Goal: Information Seeking & Learning: Learn about a topic

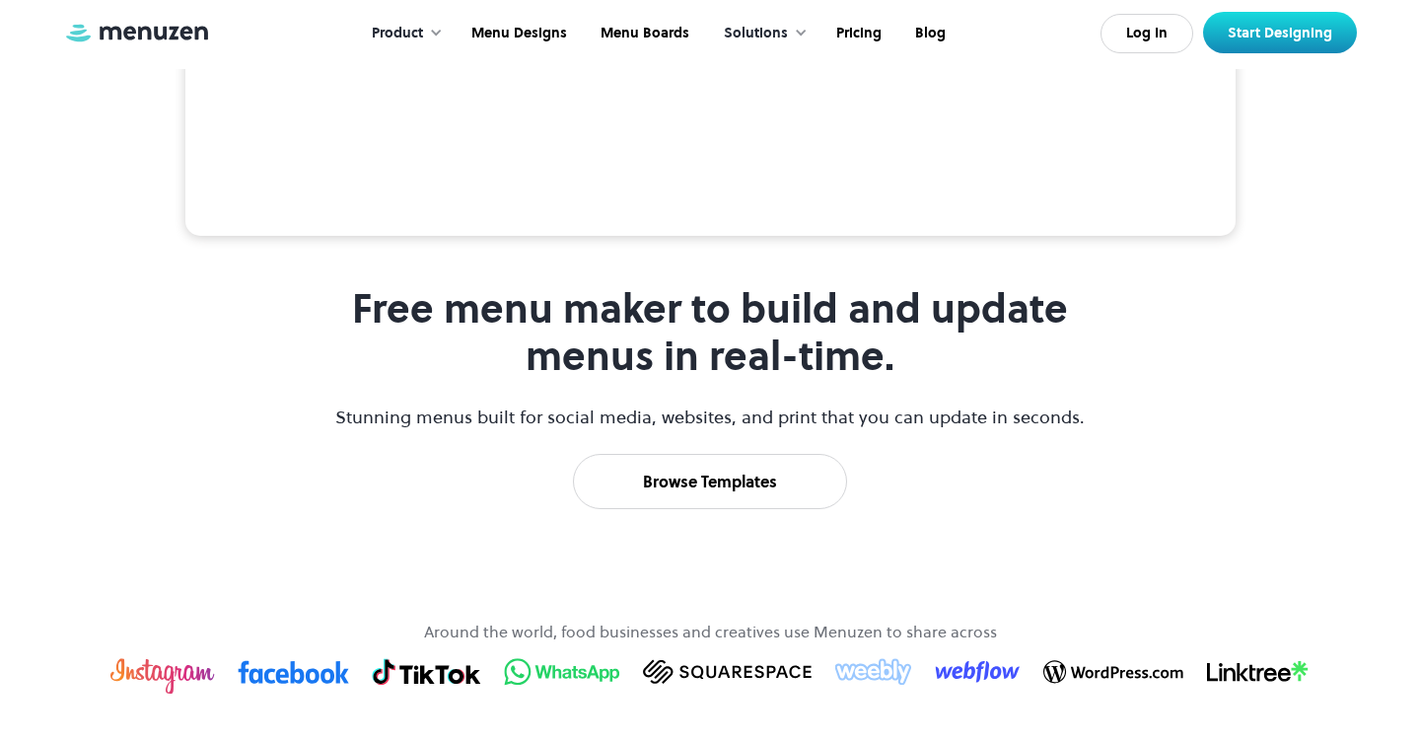
scroll to position [774, 0]
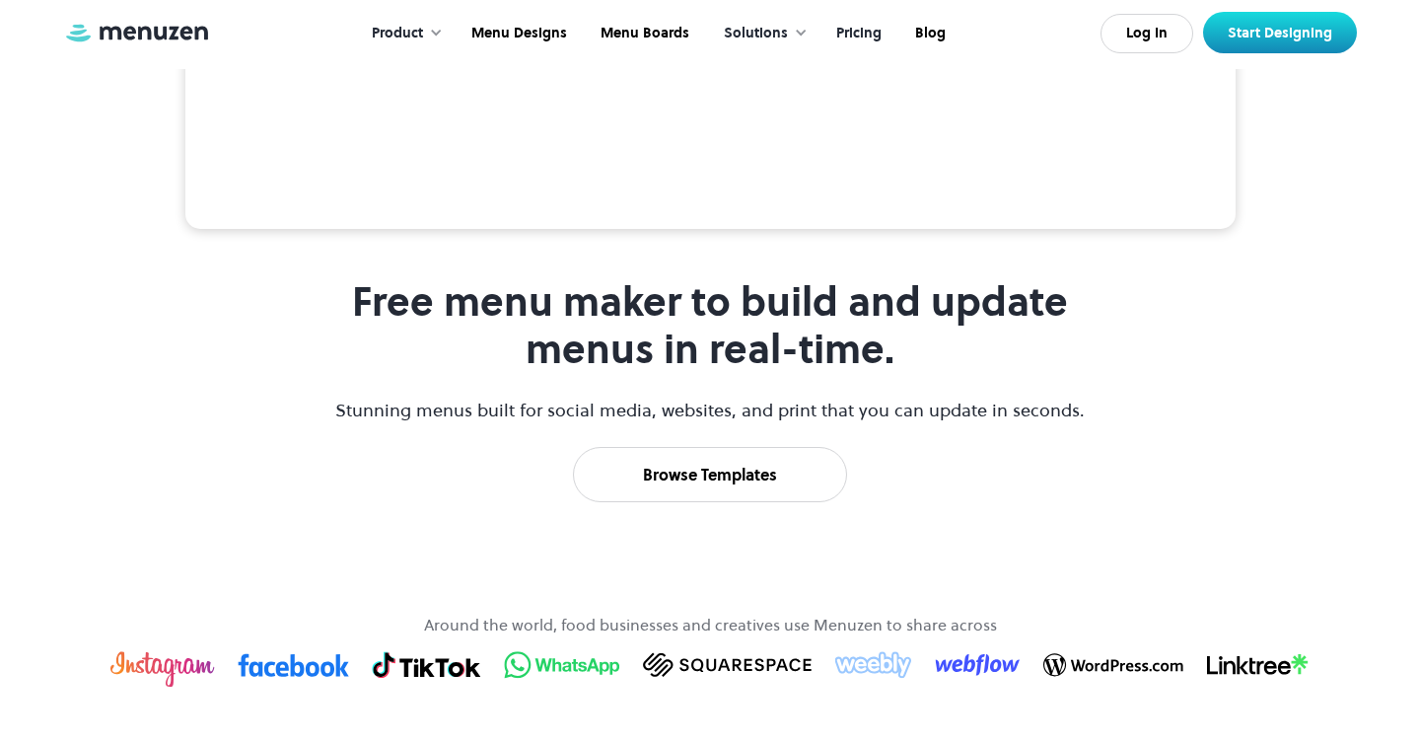
click at [855, 35] on link "Pricing" at bounding box center [857, 33] width 79 height 61
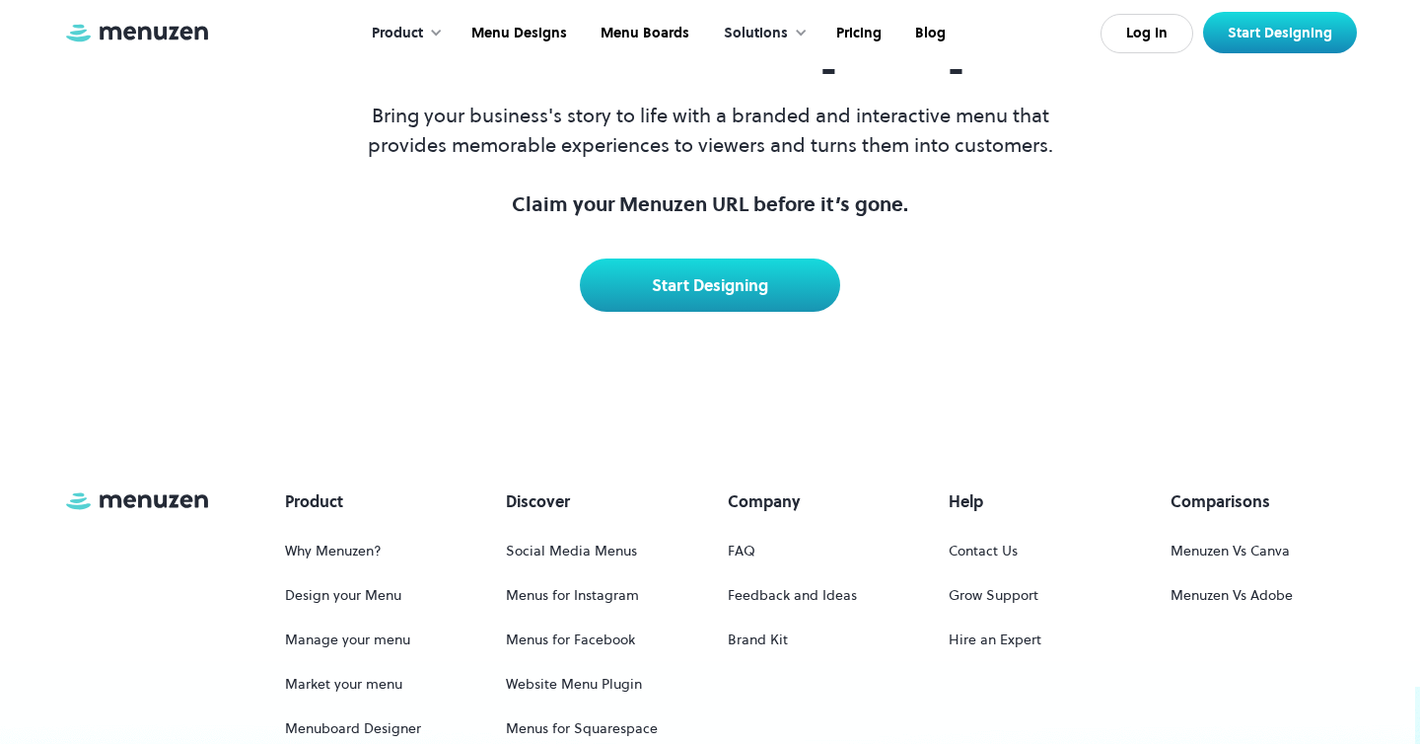
scroll to position [4892, 0]
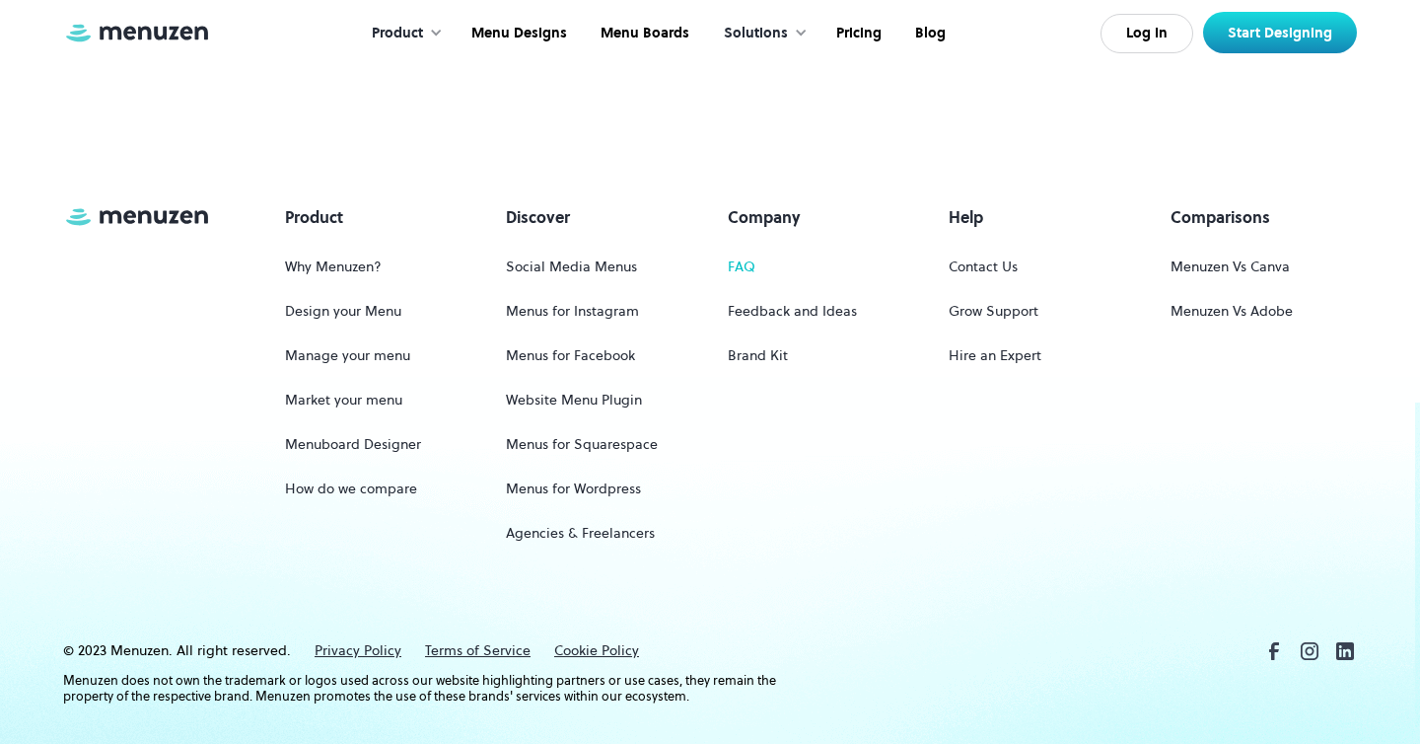
click at [743, 249] on link "FAQ" at bounding box center [742, 267] width 28 height 36
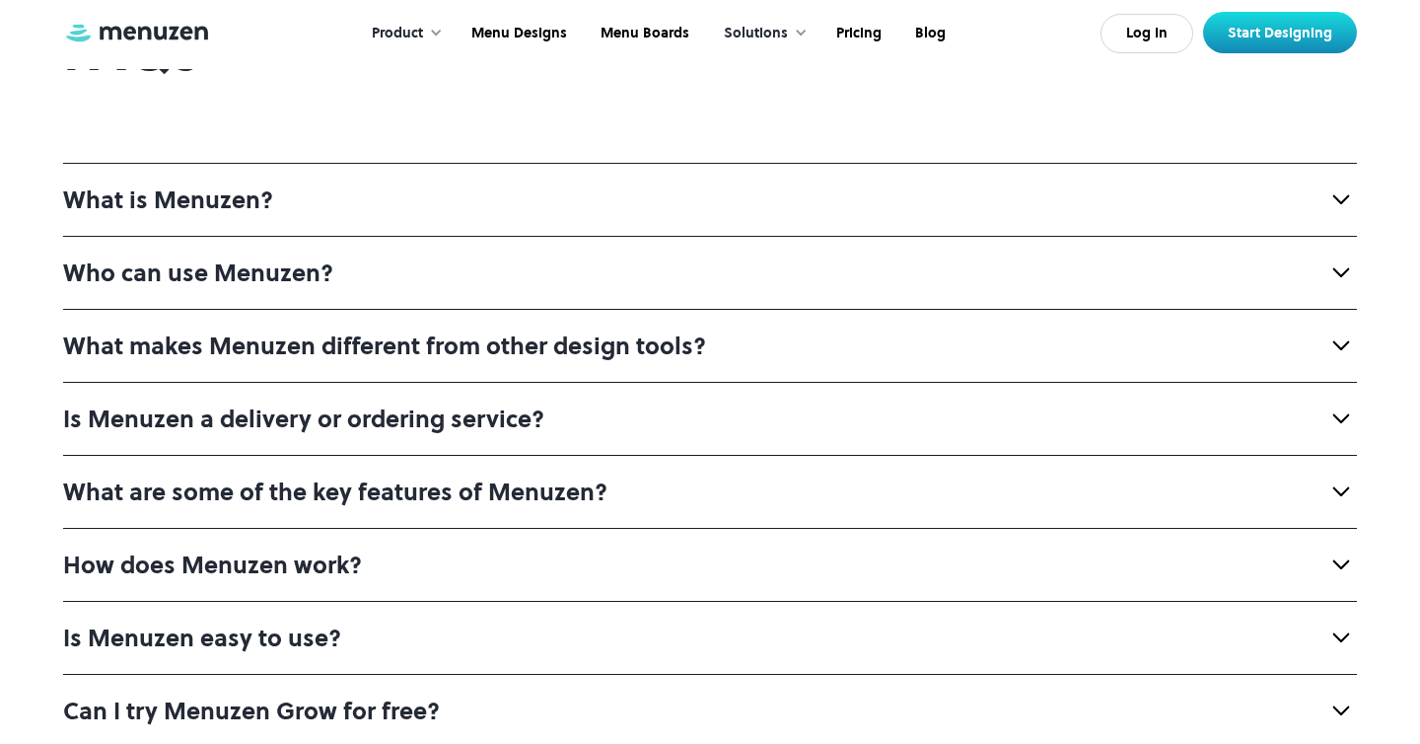
scroll to position [167, 0]
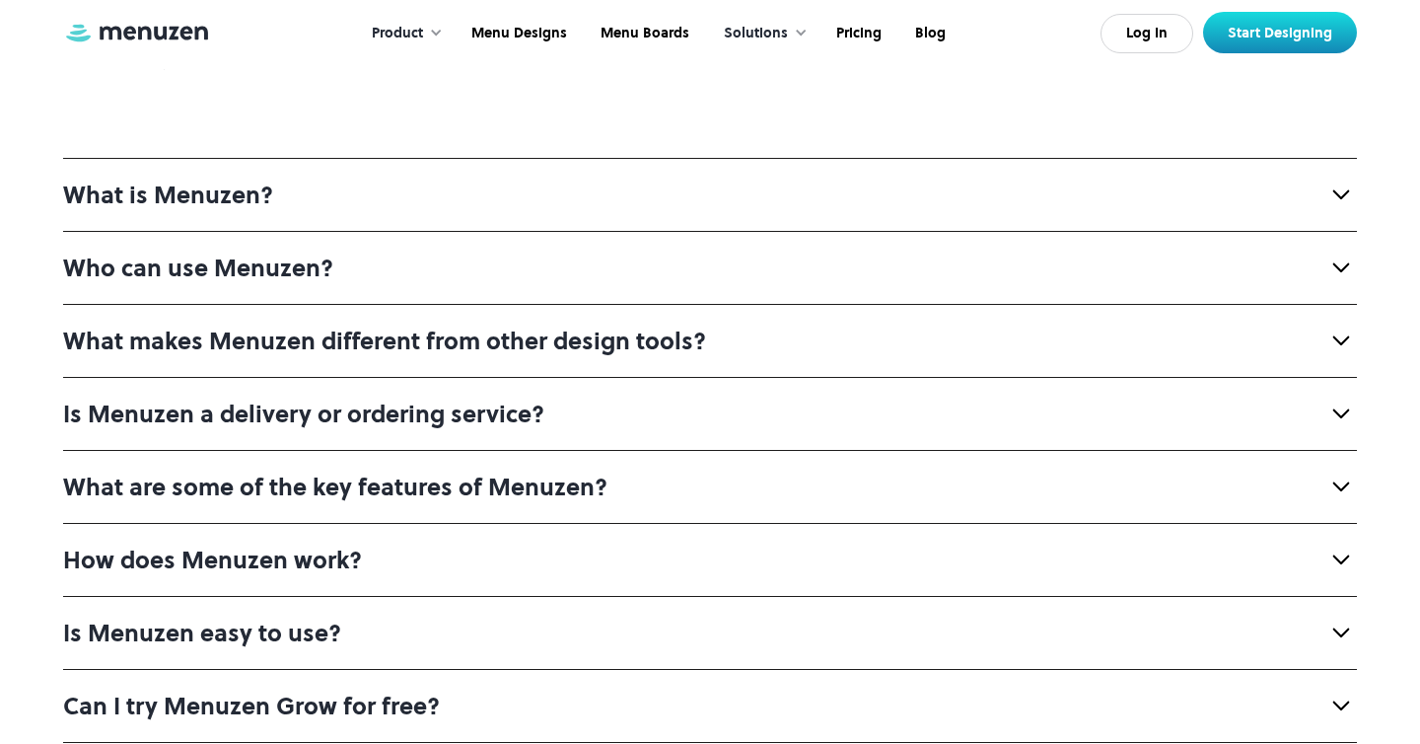
click at [821, 247] on div "Who can use Menuzen?" at bounding box center [710, 267] width 1294 height 73
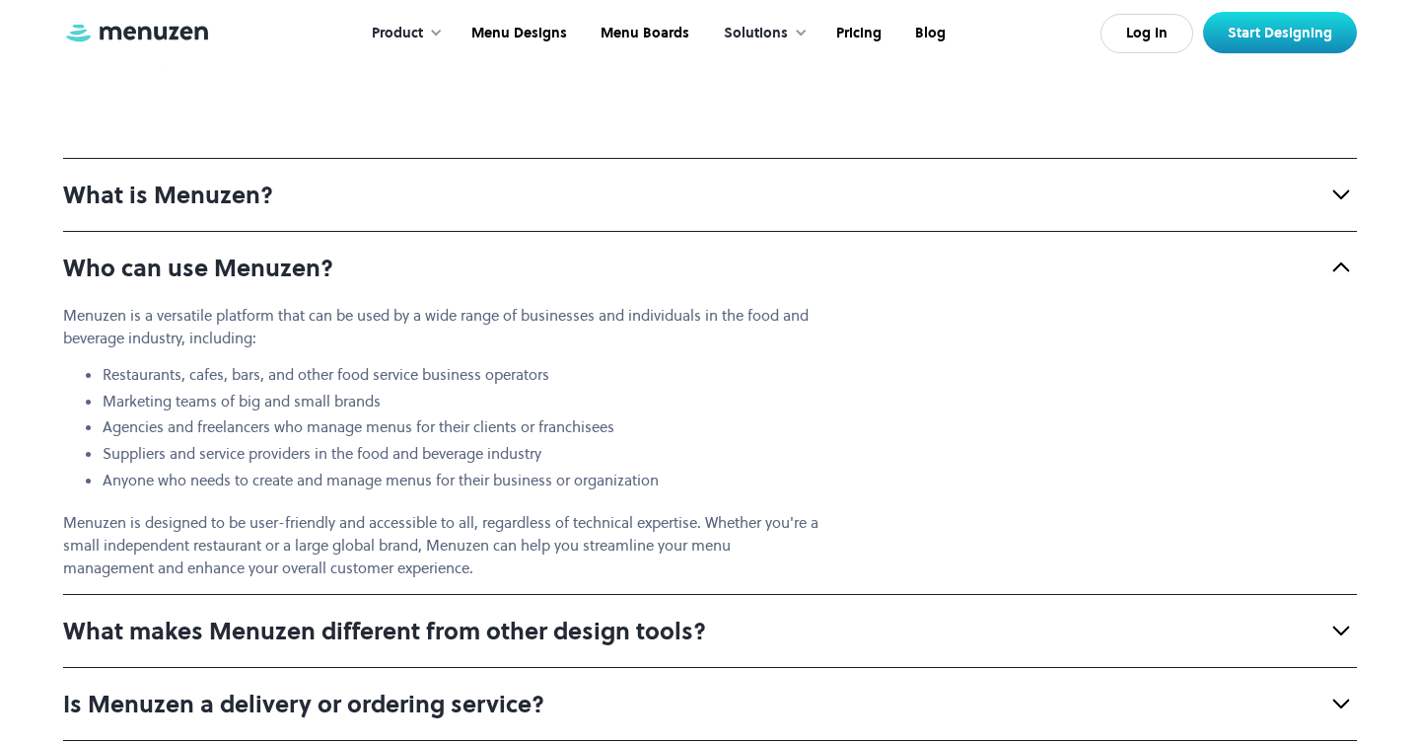
click at [803, 255] on div "Who can use Menuzen?" at bounding box center [710, 267] width 1294 height 73
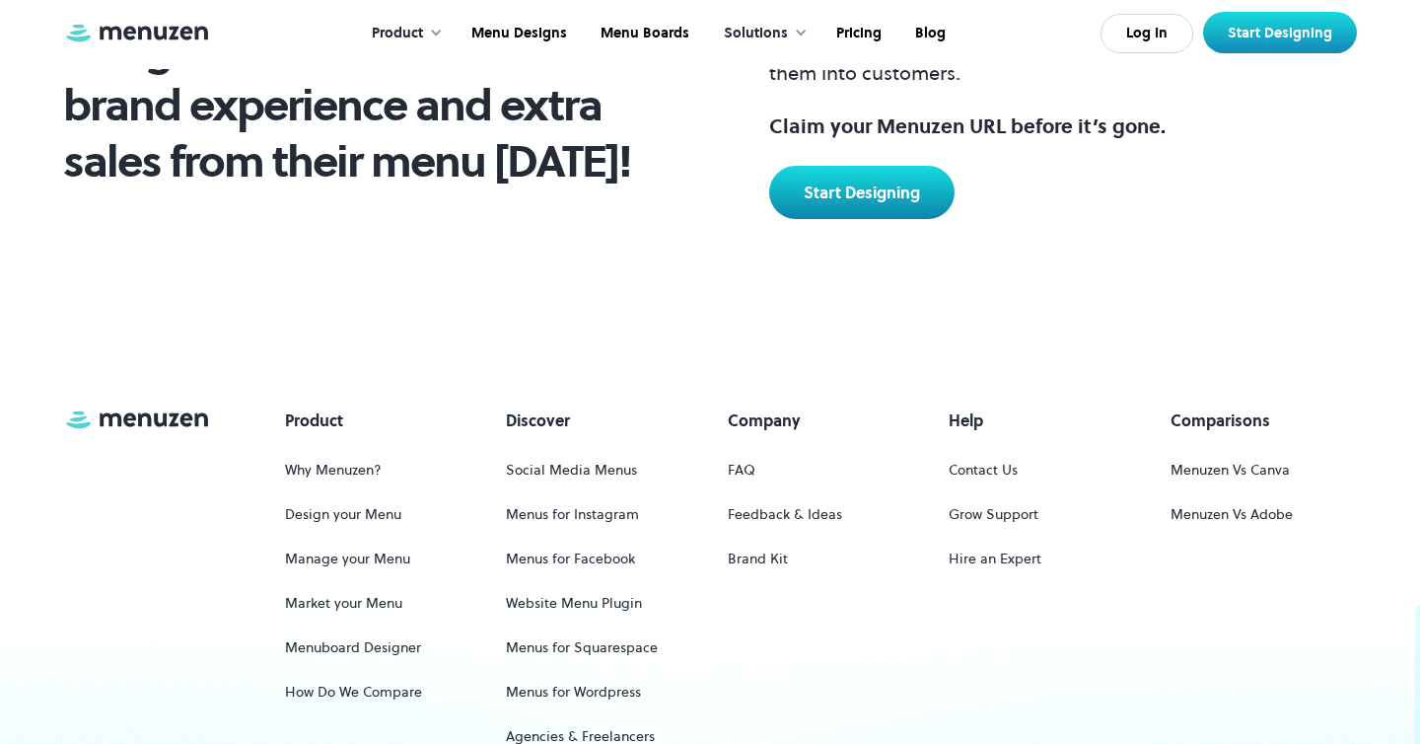
scroll to position [2371, 0]
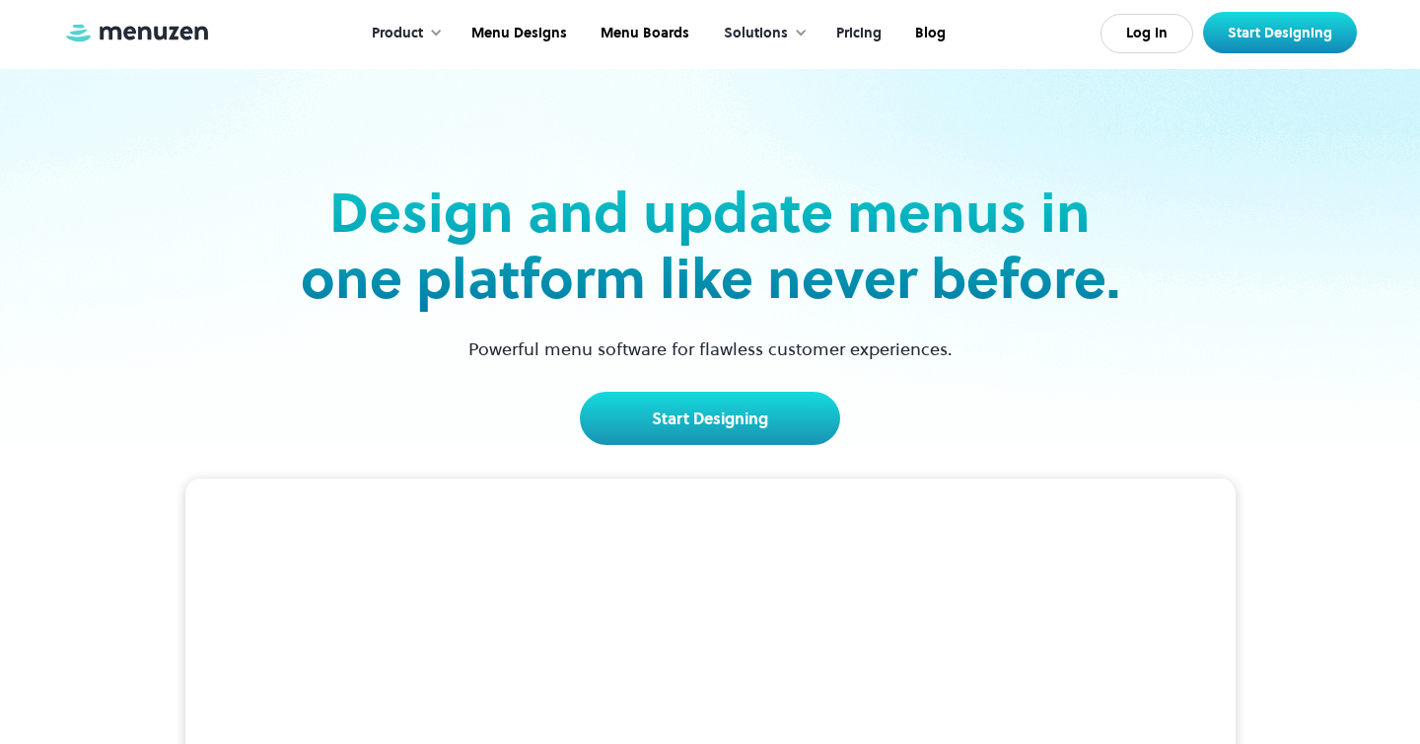
click at [862, 32] on link "Pricing" at bounding box center [857, 33] width 79 height 61
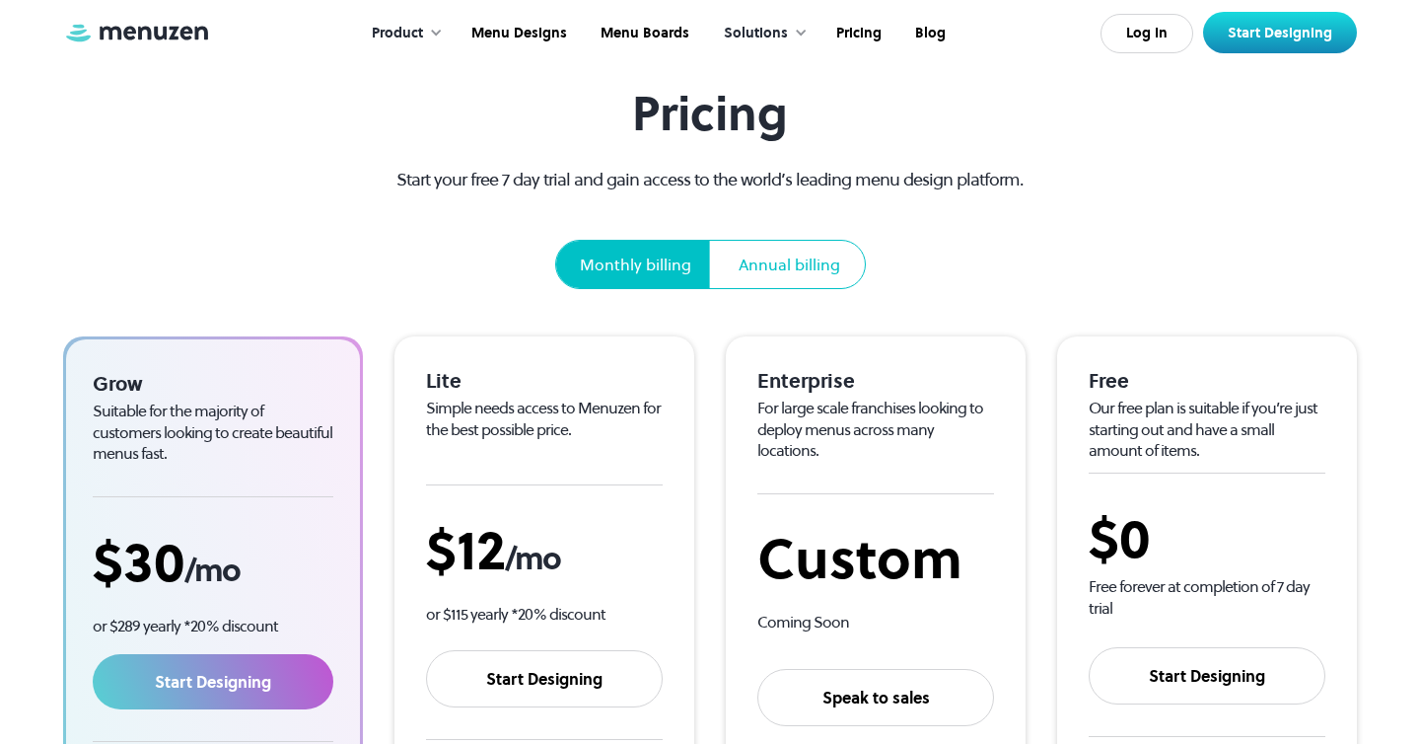
scroll to position [88, 0]
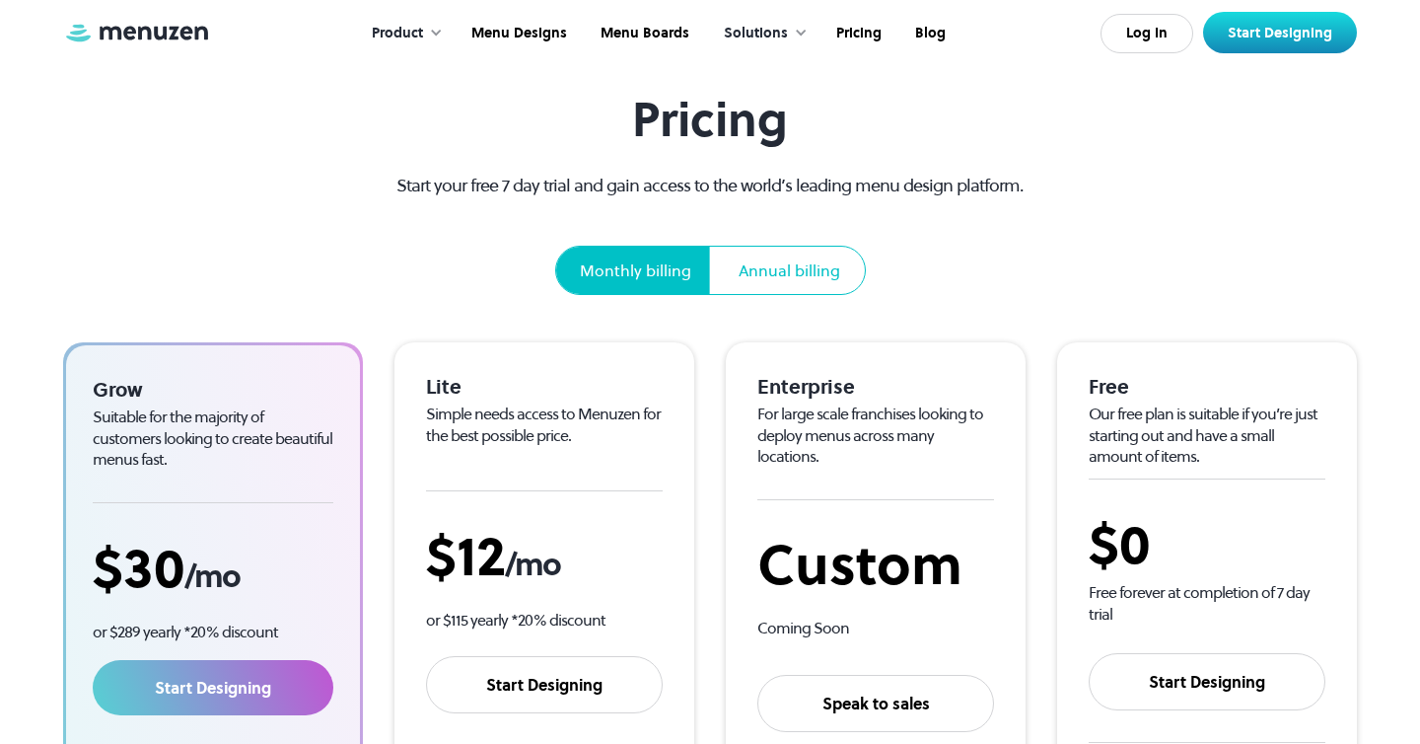
click at [775, 281] on div "Annual billing" at bounding box center [790, 270] width 102 height 24
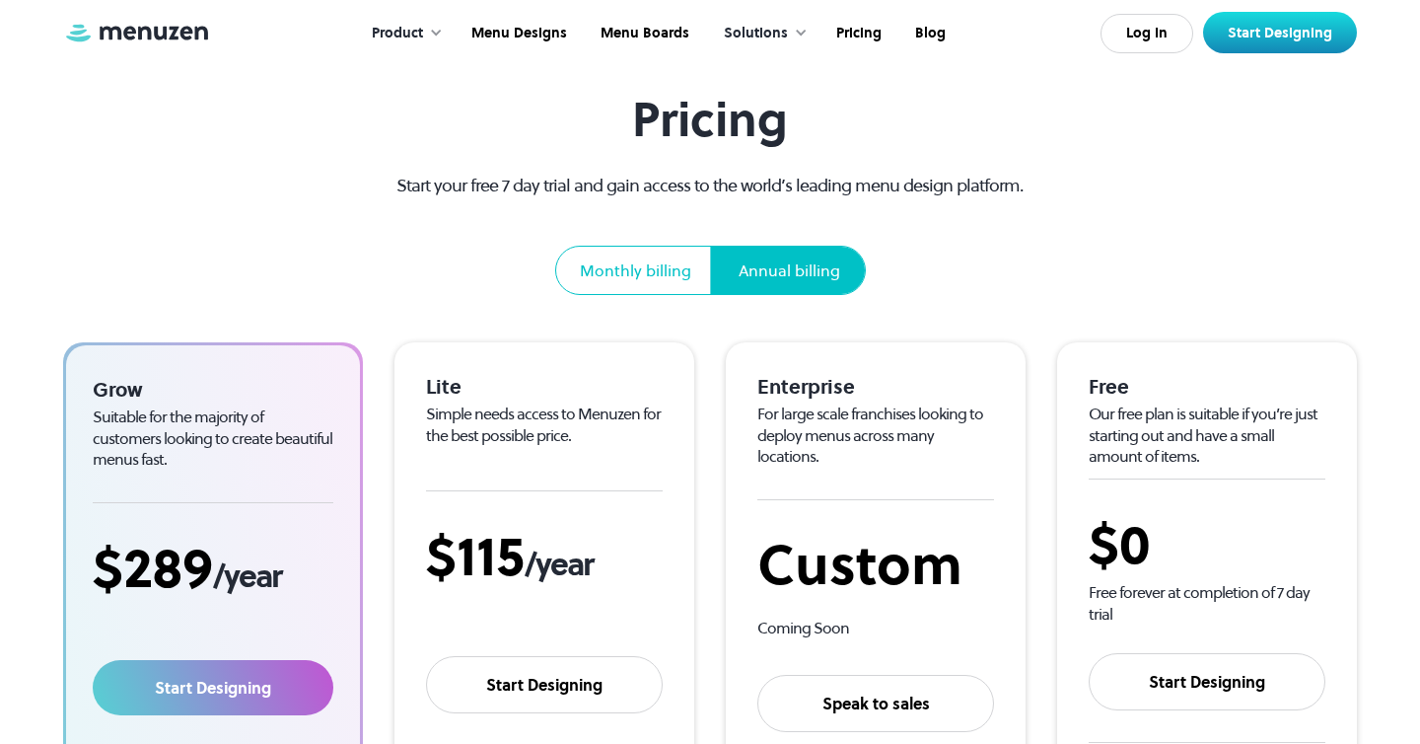
click at [622, 275] on div "Monthly billing" at bounding box center [635, 270] width 111 height 24
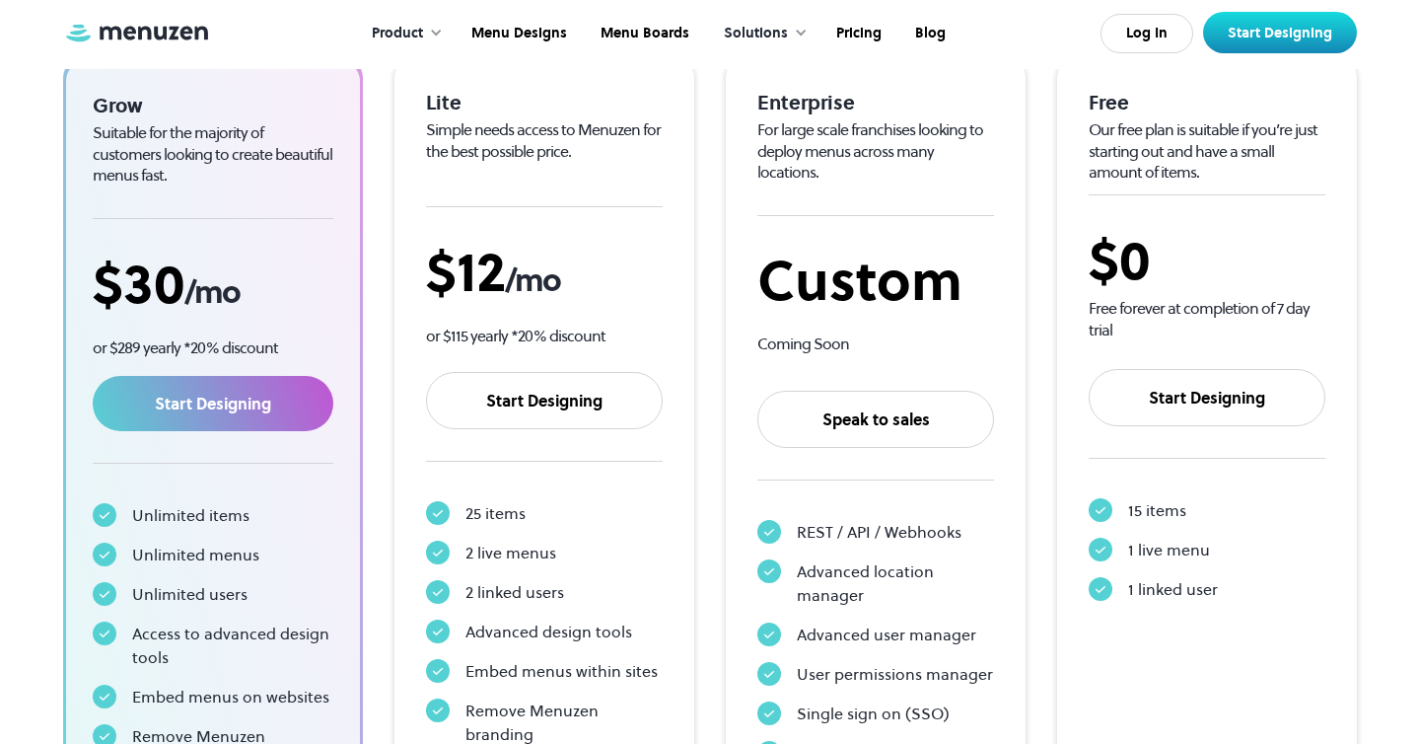
scroll to position [0, 0]
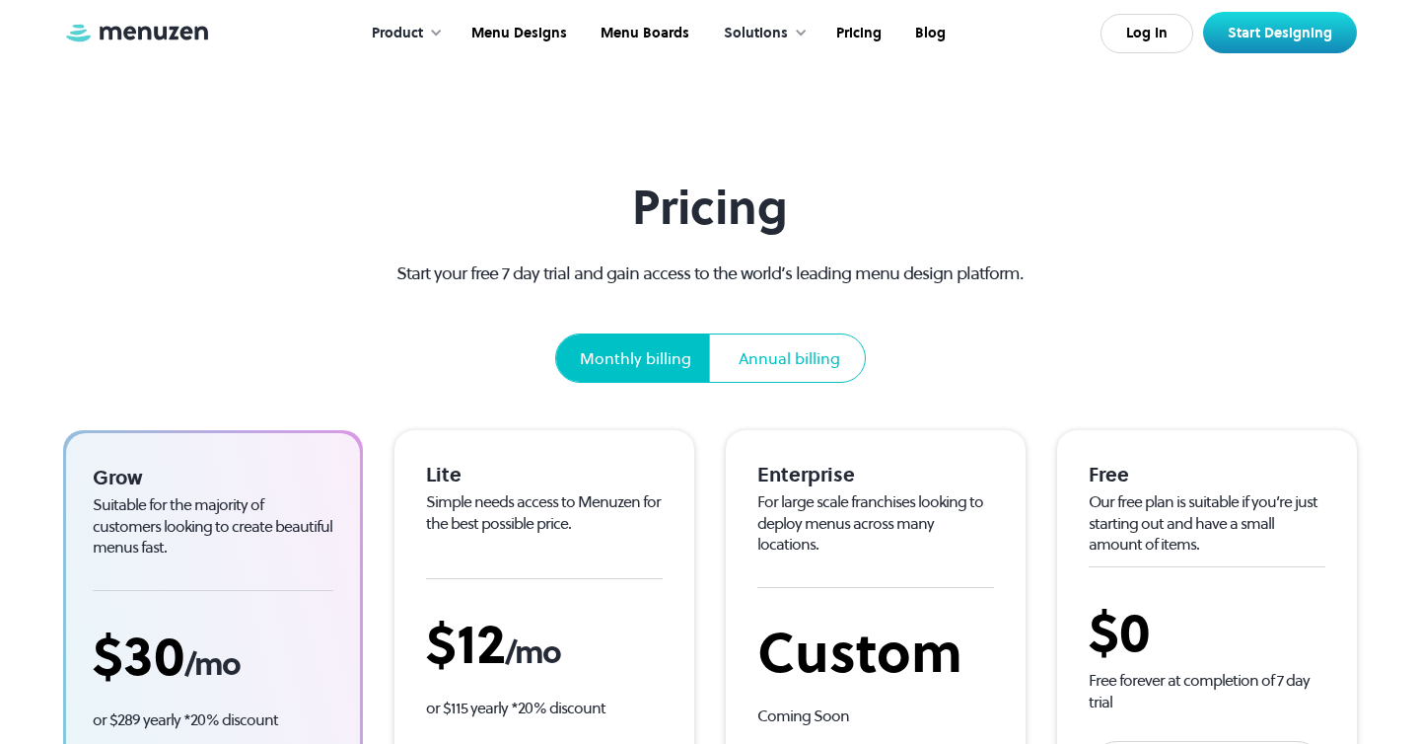
click at [441, 35] on div at bounding box center [436, 33] width 14 height 14
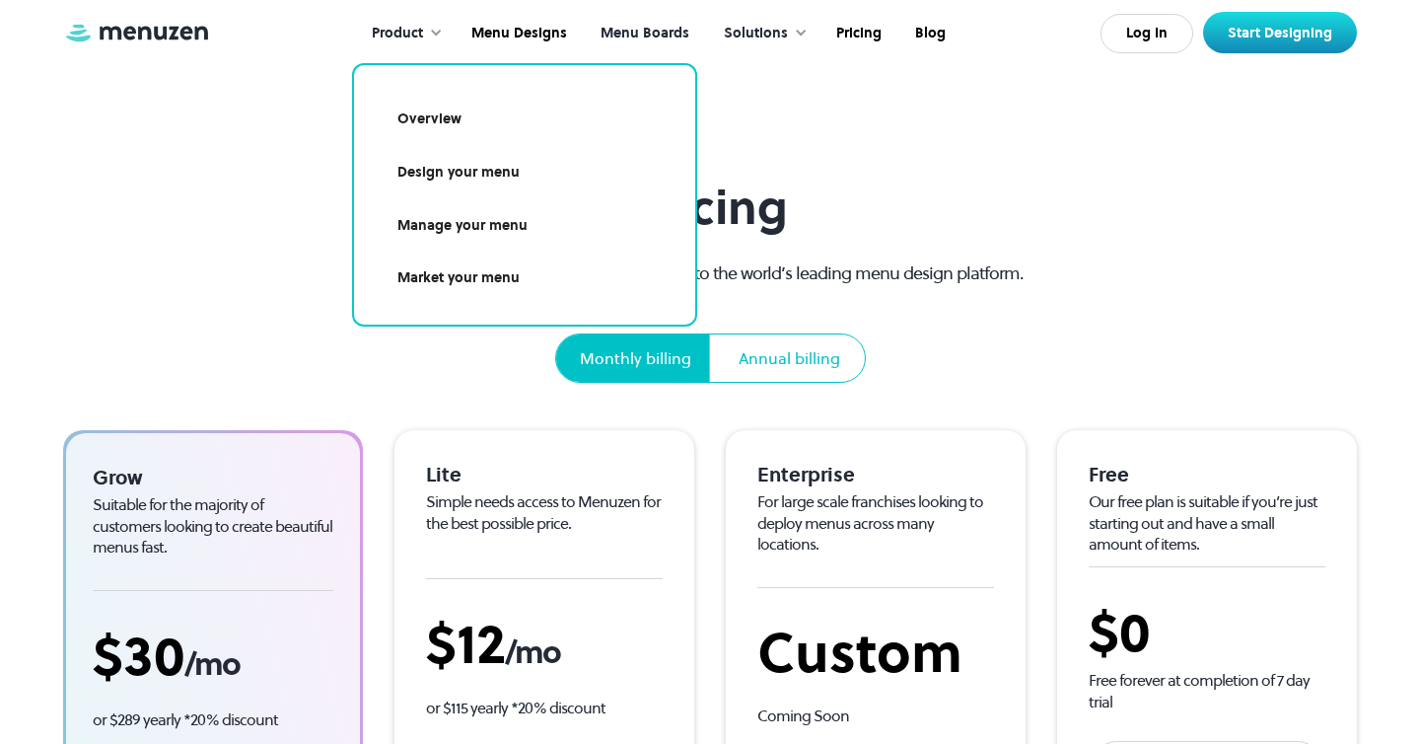
click at [638, 35] on link "Menu Boards" at bounding box center [643, 33] width 122 height 61
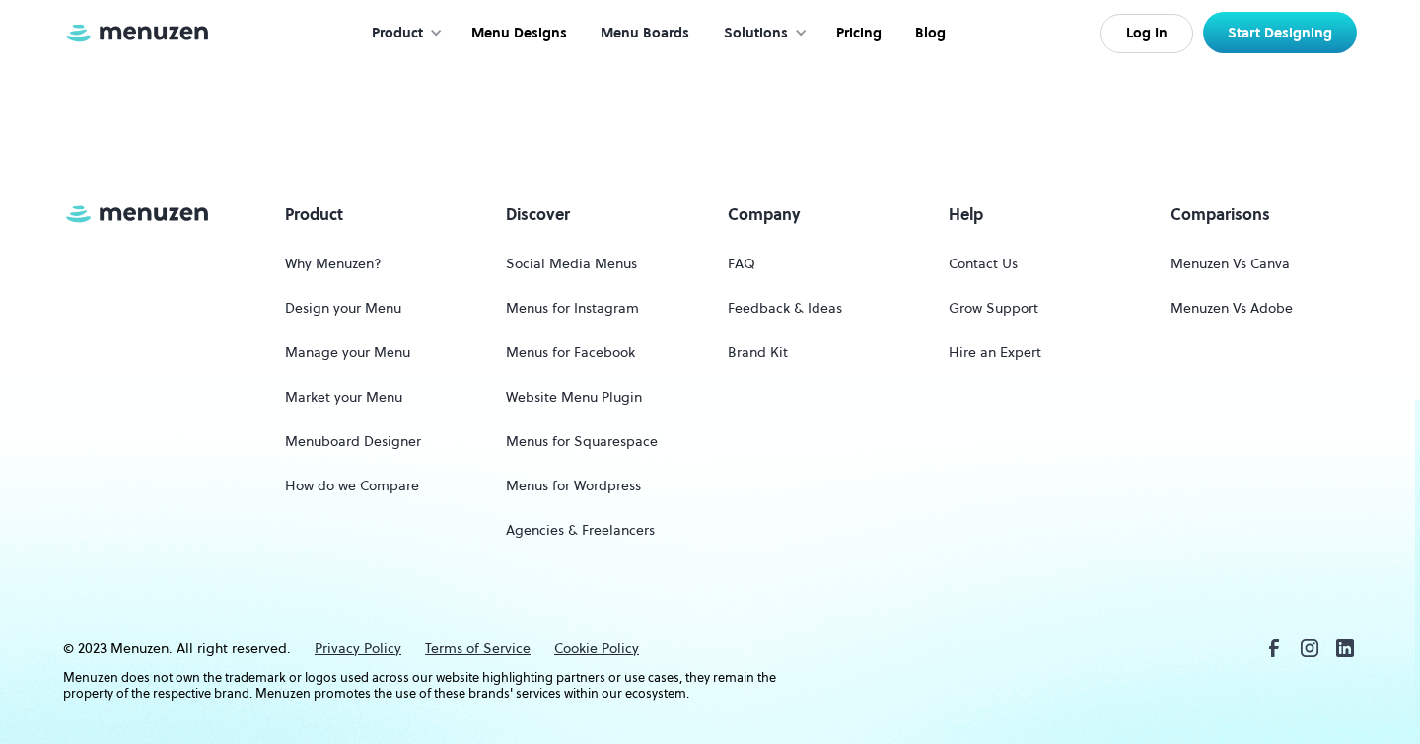
scroll to position [2814, 0]
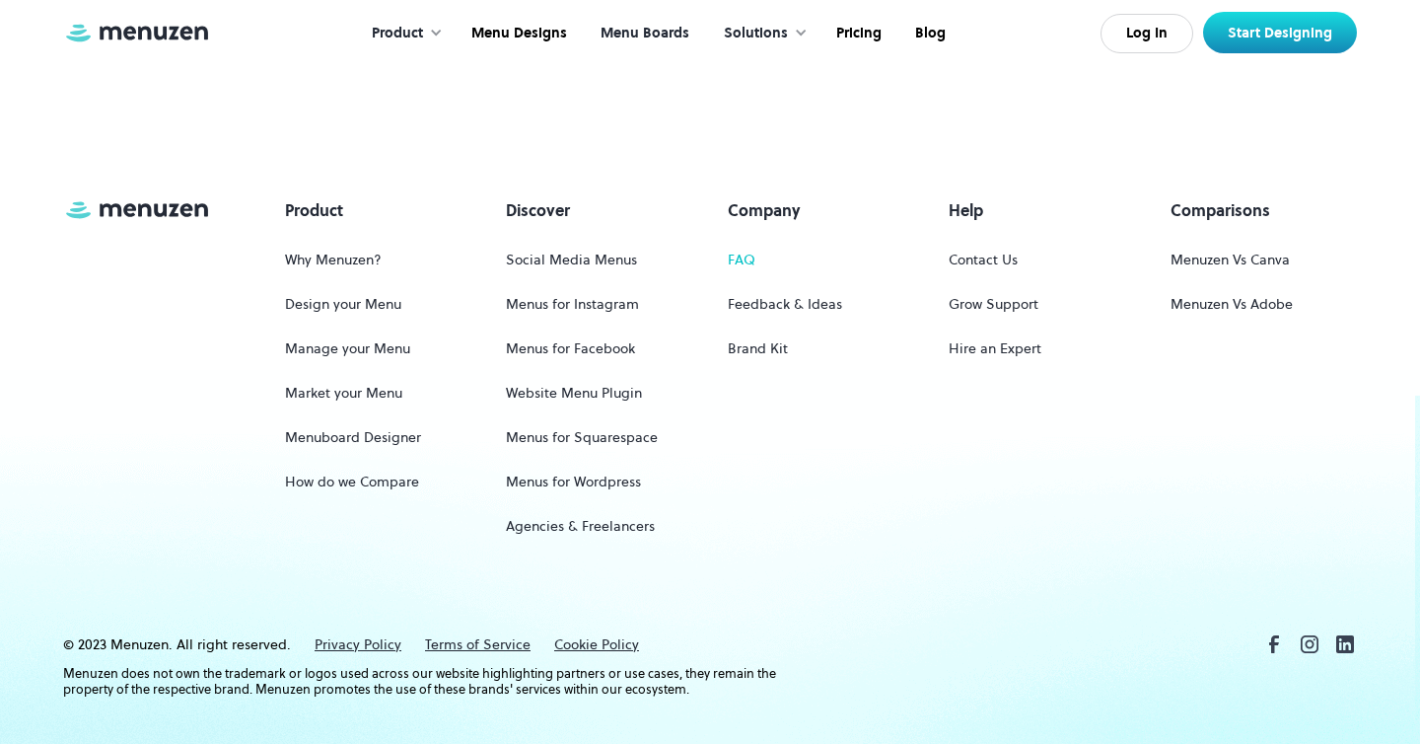
click at [738, 256] on link "FAQ" at bounding box center [742, 260] width 28 height 36
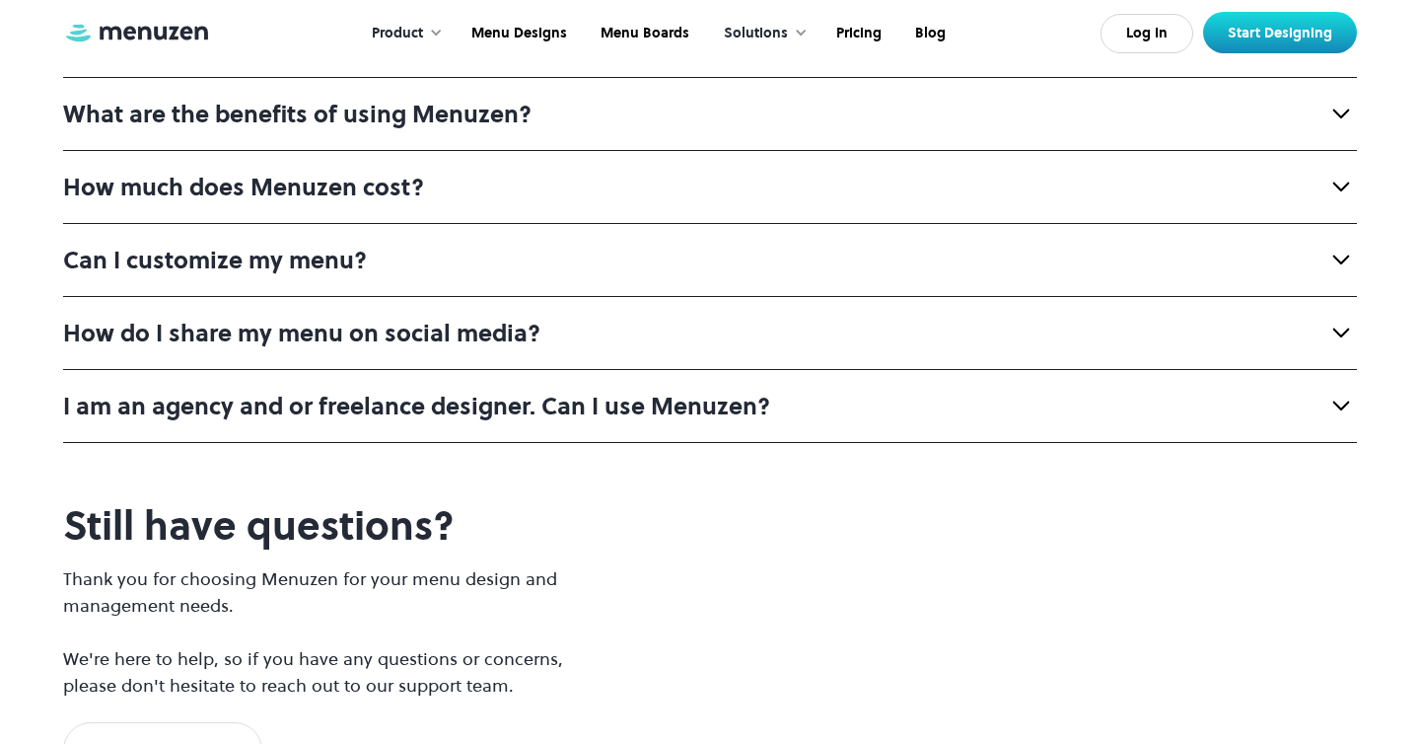
scroll to position [1133, 0]
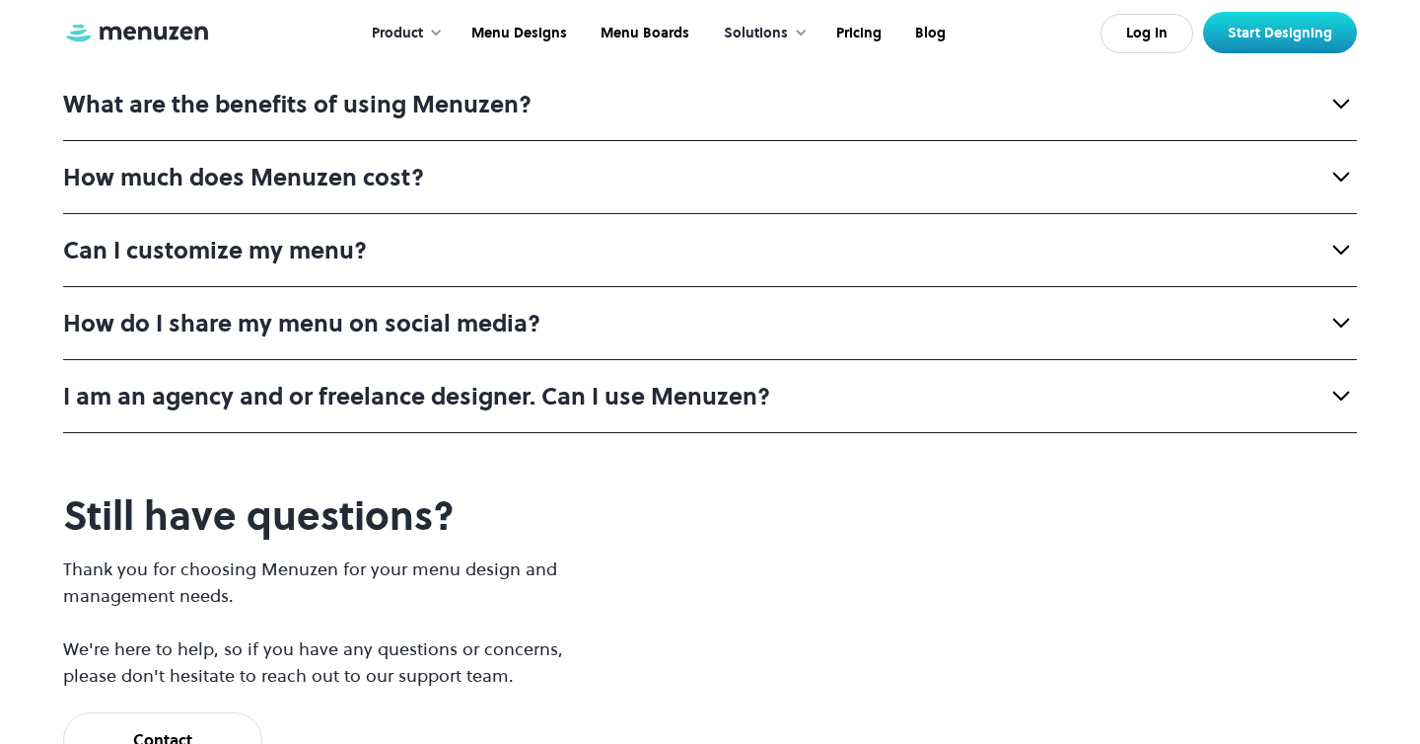
click at [899, 377] on div "I am an agency and or freelance designer. Can I use Menuzen?" at bounding box center [710, 395] width 1294 height 73
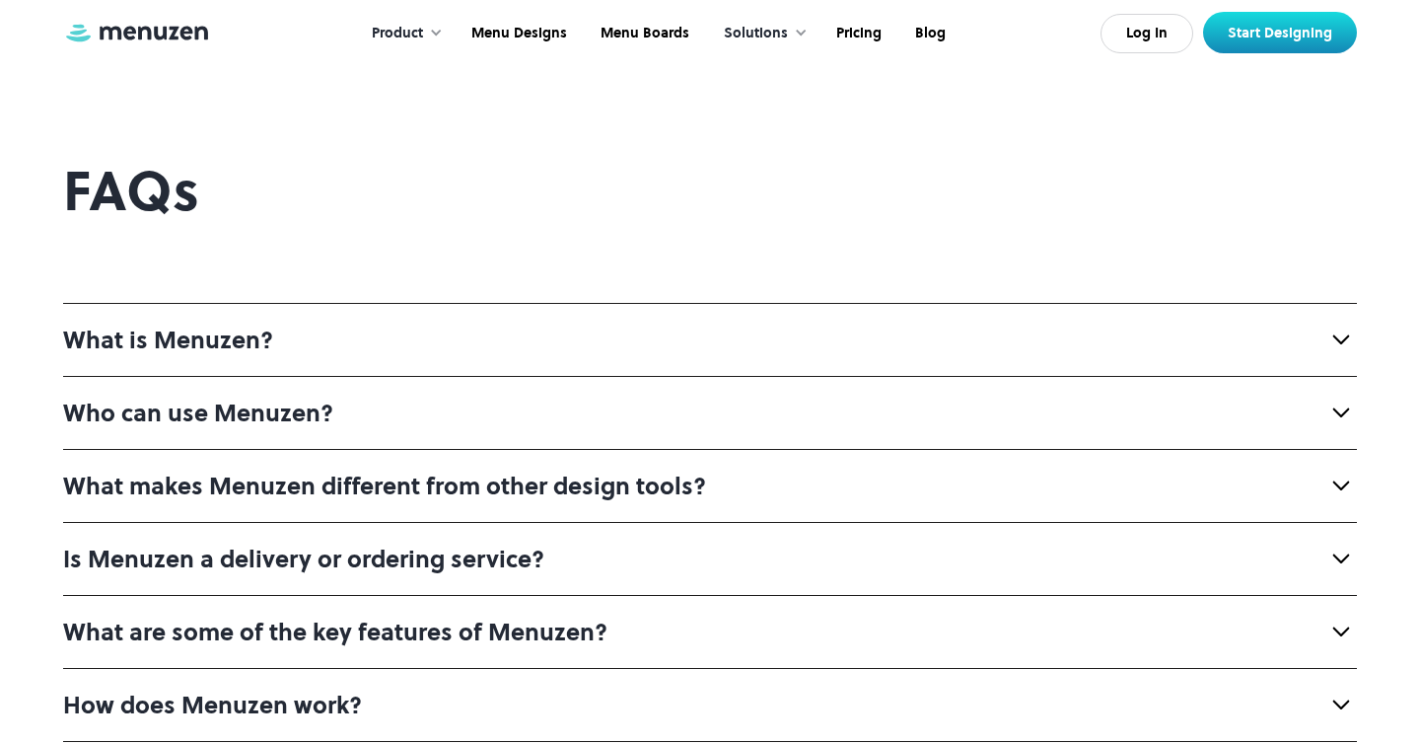
scroll to position [0, 0]
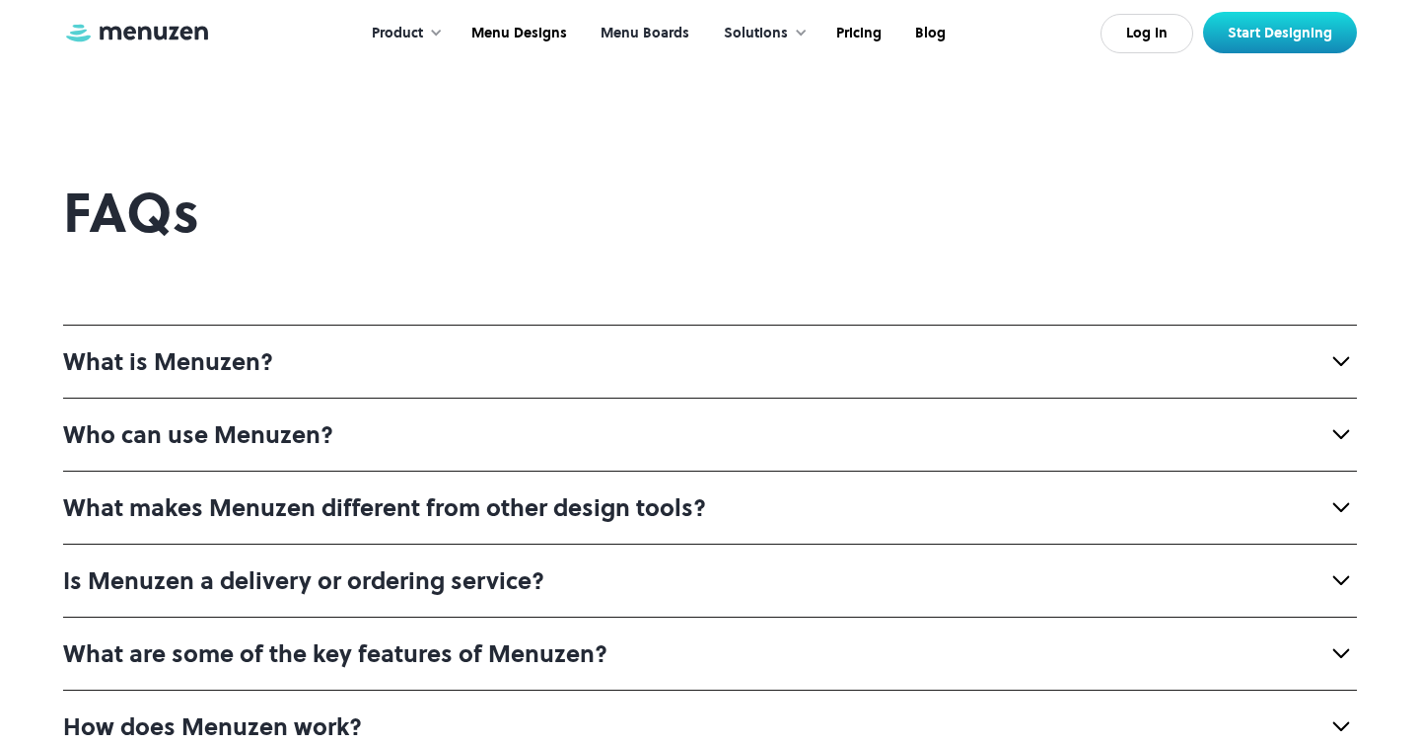
click at [631, 39] on link "Menu Boards" at bounding box center [643, 33] width 122 height 61
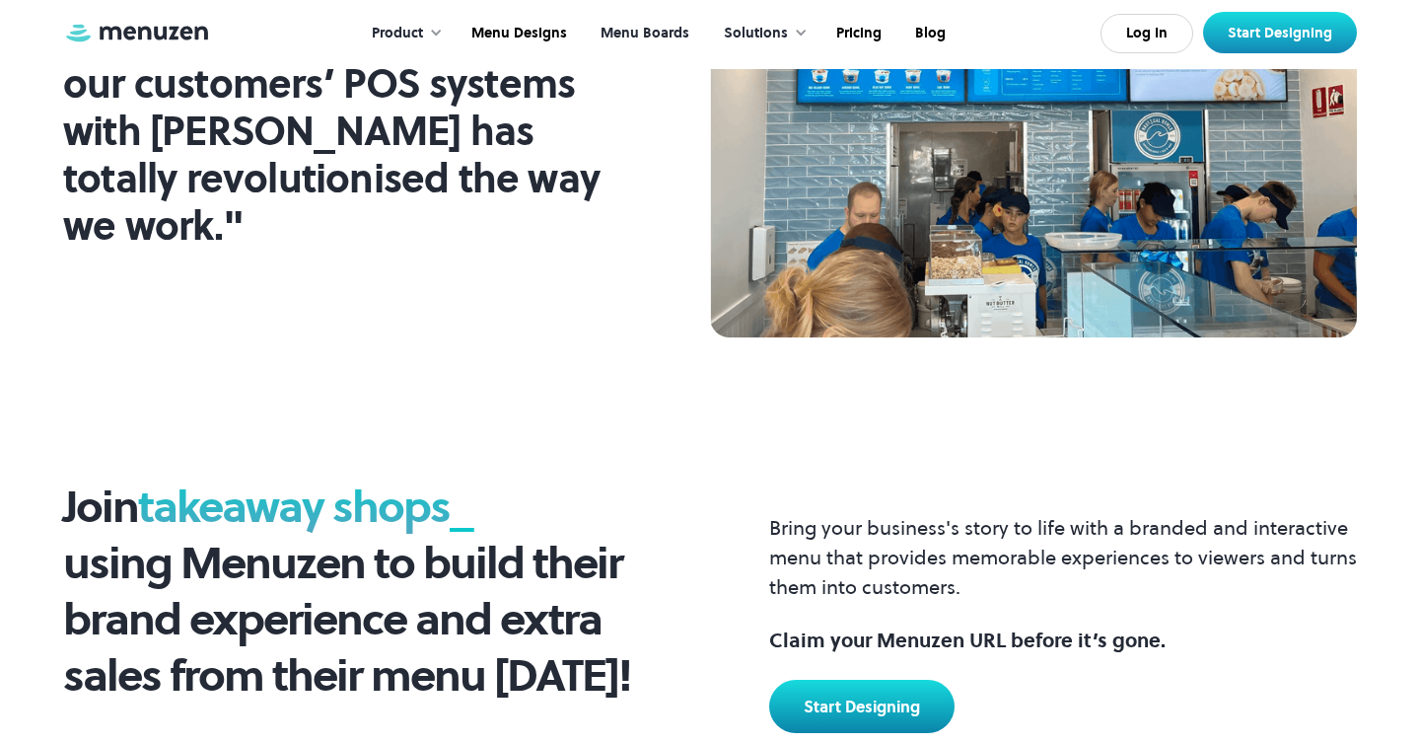
scroll to position [2167, 0]
